Goal: Check status: Check status

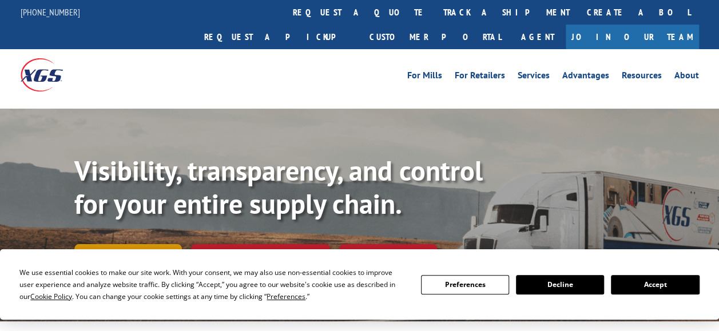
click at [130, 244] on link "Track shipment" at bounding box center [128, 256] width 108 height 24
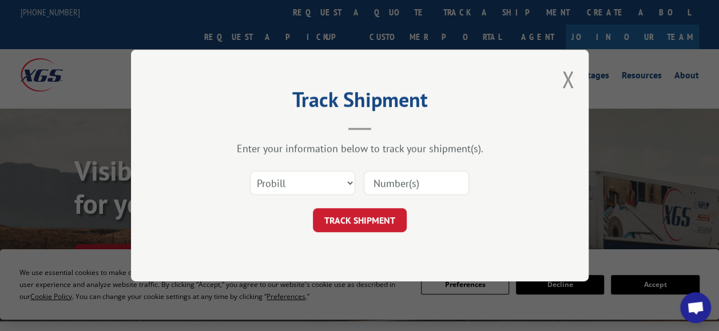
click at [381, 180] on input at bounding box center [416, 183] width 105 height 24
paste input "255260"
type input "255260"
click at [379, 219] on button "TRACK SHIPMENT" at bounding box center [360, 220] width 94 height 24
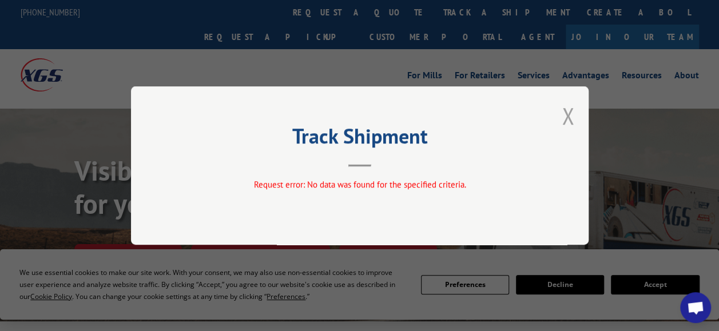
click at [566, 114] on button "Close modal" at bounding box center [568, 116] width 13 height 30
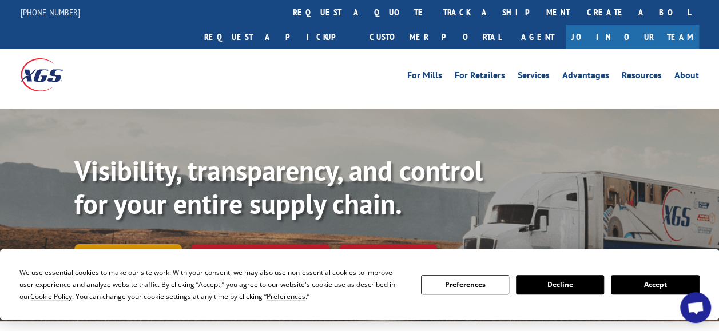
click at [125, 244] on link "Track shipment" at bounding box center [128, 256] width 108 height 24
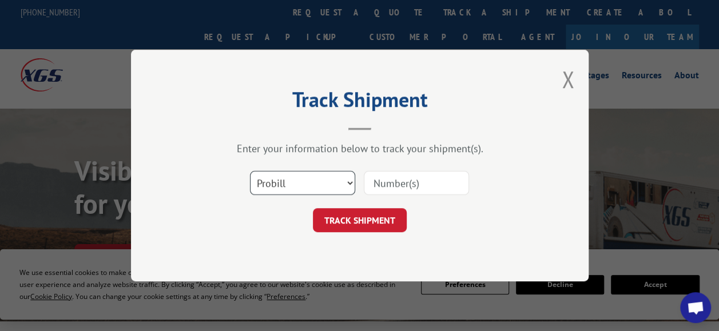
click at [347, 180] on select "Select category... Probill BOL PO" at bounding box center [302, 183] width 105 height 24
select select "bol"
click at [250, 171] on select "Select category... Probill BOL PO" at bounding box center [302, 183] width 105 height 24
click at [385, 184] on input at bounding box center [416, 183] width 105 height 24
paste input "255260"
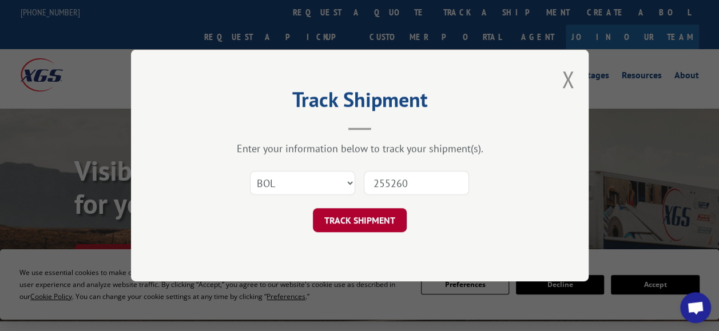
type input "255260"
click at [364, 221] on button "TRACK SHIPMENT" at bounding box center [360, 220] width 94 height 24
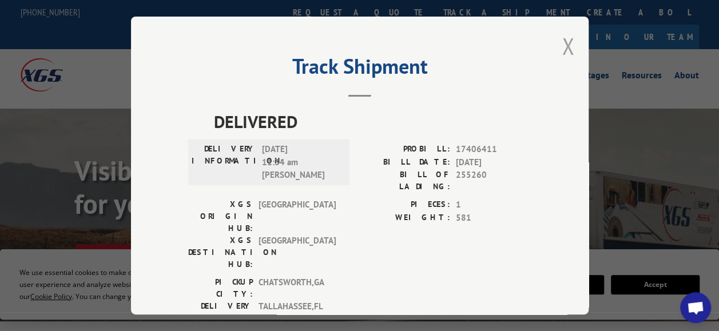
click at [564, 41] on button "Close modal" at bounding box center [568, 46] width 13 height 30
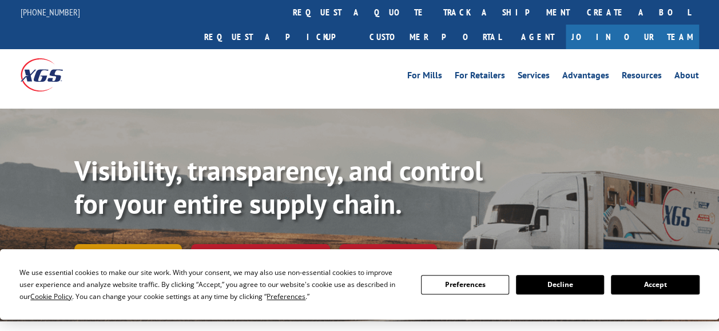
click at [133, 244] on link "Track shipment" at bounding box center [128, 256] width 108 height 24
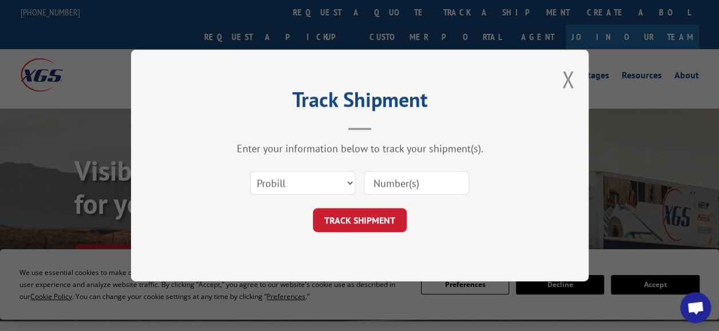
click at [375, 182] on input at bounding box center [416, 183] width 105 height 24
paste input "17672139"
type input "17672139"
click at [375, 217] on button "TRACK SHIPMENT" at bounding box center [360, 220] width 94 height 24
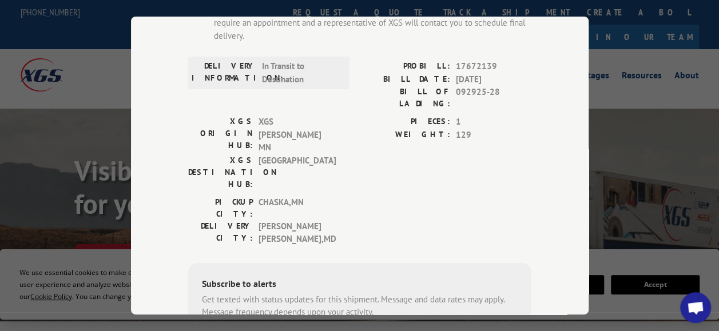
scroll to position [160, 0]
type input "+1 (301) 830-0467"
